Goal: Navigation & Orientation: Go to known website

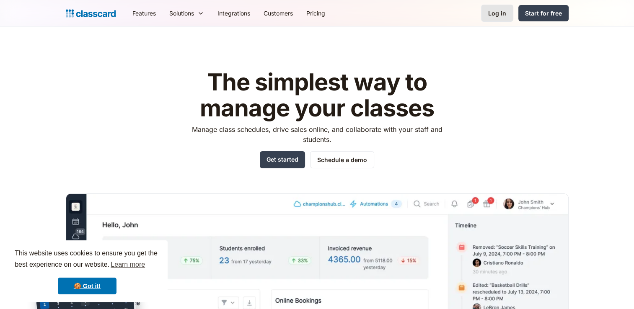
click at [500, 12] on div "Log in" at bounding box center [497, 13] width 18 height 9
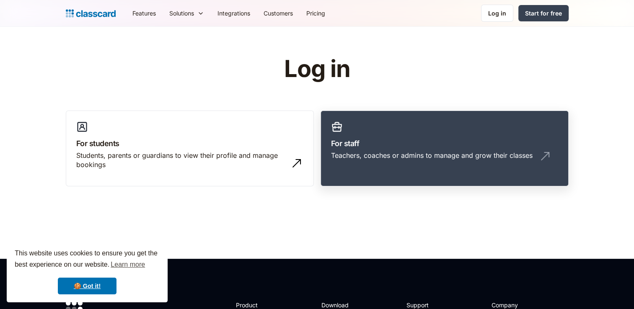
click at [389, 143] on h3 "For staff" at bounding box center [444, 143] width 227 height 11
